Goal: Find specific page/section: Find specific page/section

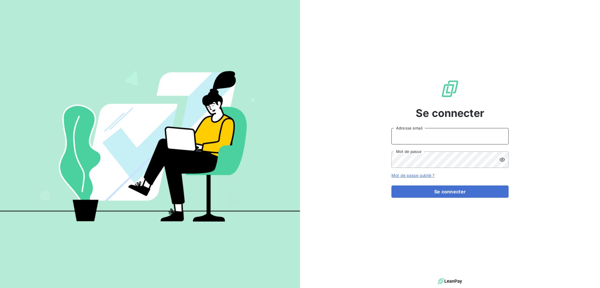
click at [413, 135] on input "Adresse email" at bounding box center [449, 136] width 117 height 16
type input "[EMAIL_ADDRESS][DOMAIN_NAME]"
click at [391, 185] on button "Se connecter" at bounding box center [449, 191] width 117 height 12
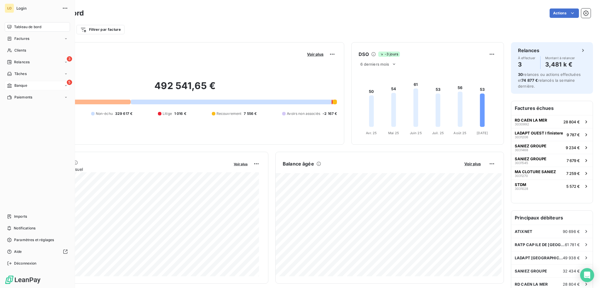
click at [23, 84] on span "Banque" at bounding box center [20, 85] width 13 height 5
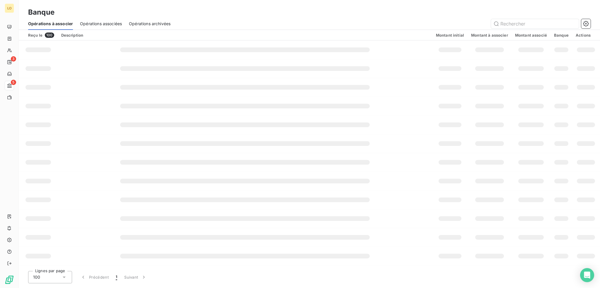
click at [145, 22] on span "Opérations archivées" at bounding box center [150, 24] width 42 height 6
